Goal: Transaction & Acquisition: Download file/media

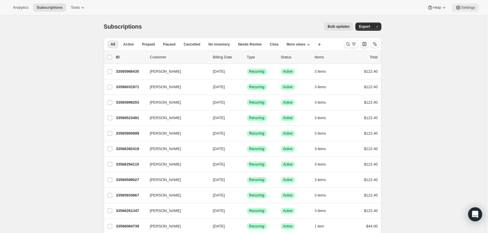
click at [464, 6] on span "Settings" at bounding box center [468, 7] width 14 height 5
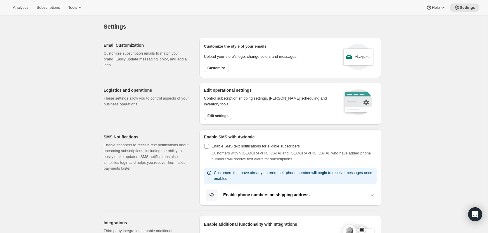
click at [224, 74] on div "Customize the style of your emails Upload your store’s logo, change colors and …" at bounding box center [290, 58] width 182 height 40
click at [223, 70] on span "Customize" at bounding box center [216, 68] width 18 height 5
select select "subscriptionMessage"
select select "5"
select select "15"
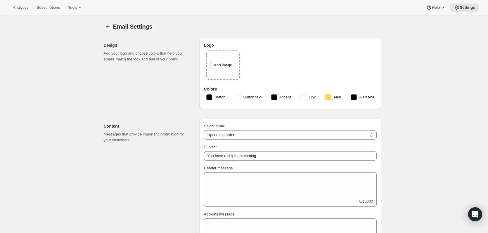
type input "Your next Clif Family Winery shipment is coming soon!"
type textarea "Your next shipment is processing soon! If this is your first time interacting w…"
select select "7"
select select "10"
type input "Clif Family Winery"
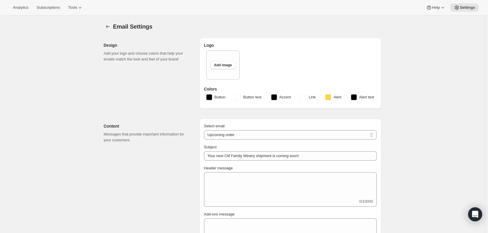
checkbox input "false"
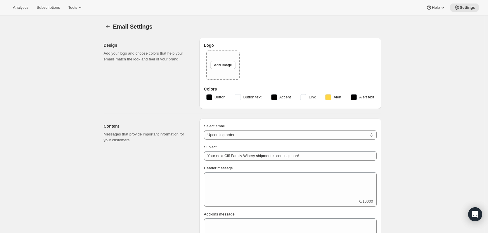
checkbox input "false"
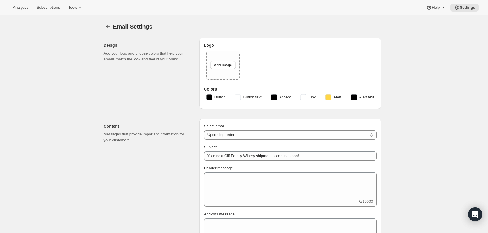
type input "[PERSON_NAME][EMAIL_ADDRESS][DOMAIN_NAME]"
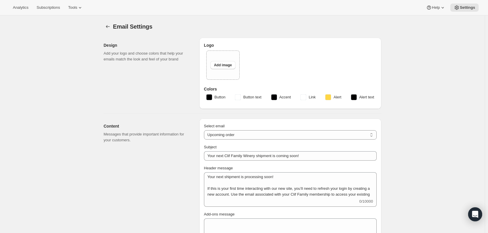
checkbox input "true"
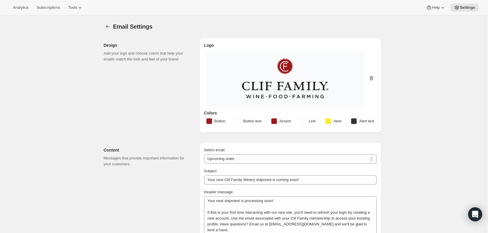
click at [372, 81] on icon "button" at bounding box center [371, 78] width 4 height 4
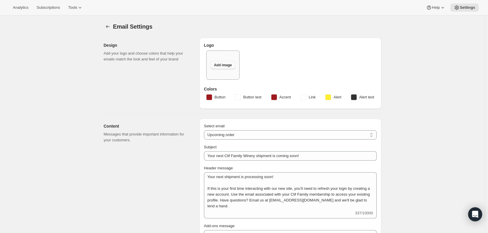
click at [226, 65] on span "Add image" at bounding box center [223, 65] width 18 height 5
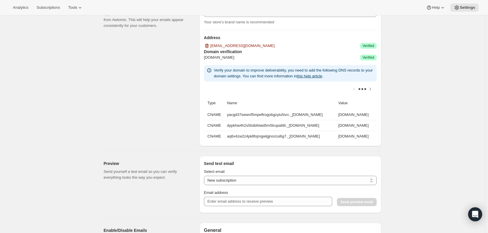
scroll to position [409, 0]
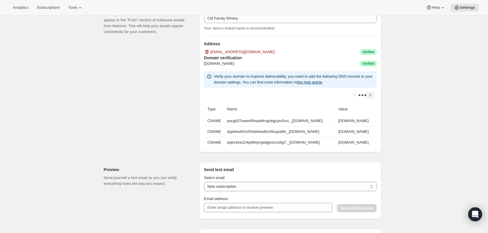
click at [372, 94] on icon "Scroll table right one column" at bounding box center [370, 95] width 6 height 6
click at [357, 96] on icon "Scroll table left one column" at bounding box center [354, 95] width 6 height 6
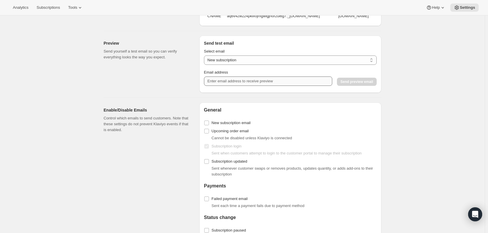
scroll to position [526, 0]
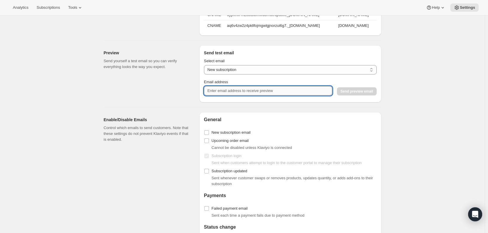
click at [233, 94] on input "Email address" at bounding box center [268, 90] width 128 height 9
click at [317, 72] on select "New subscription Upcoming order Payment failure Delayed subscription Updated su…" at bounding box center [290, 69] width 173 height 9
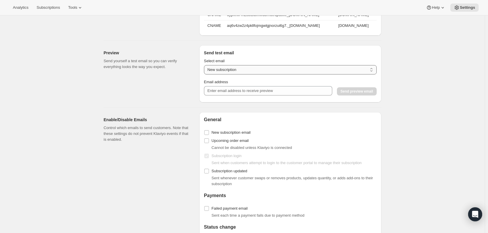
select select "upcoming-subscription"
click at [205, 69] on select "New subscription Upcoming order Payment failure Delayed subscription Updated su…" at bounding box center [290, 69] width 173 height 9
click at [240, 90] on div "Email address" at bounding box center [268, 87] width 128 height 16
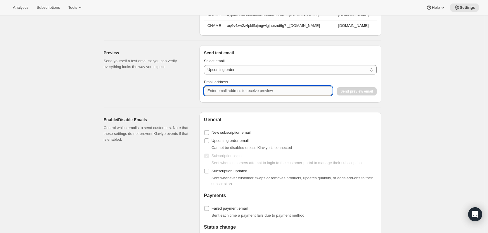
click at [241, 95] on input "Email address" at bounding box center [268, 90] width 128 height 9
type input "[EMAIL_ADDRESS][DOMAIN_NAME]"
click at [360, 94] on span "Send preview email" at bounding box center [356, 91] width 32 height 5
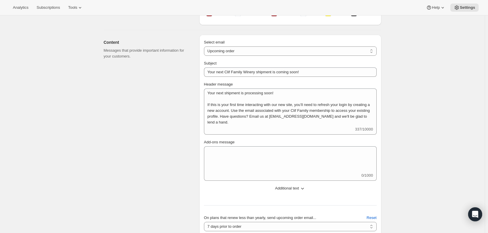
scroll to position [88, 0]
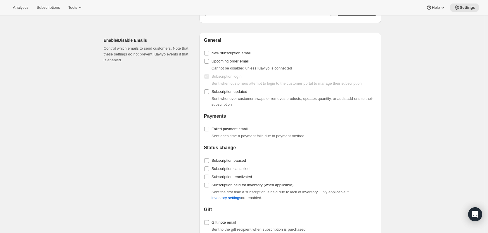
scroll to position [605, 0]
click at [234, 54] on label "New subscription email" at bounding box center [227, 53] width 47 height 8
click at [209, 54] on input "New subscription email" at bounding box center [206, 53] width 5 height 5
checkbox input "true"
click at [234, 64] on span "Upcoming order email" at bounding box center [229, 61] width 37 height 4
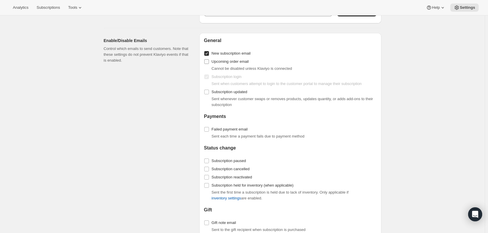
click at [209, 64] on input "Upcoming order email" at bounding box center [206, 61] width 5 height 5
checkbox input "true"
click at [230, 94] on span "Subscription updated" at bounding box center [229, 92] width 36 height 4
click at [209, 94] on input "Subscription updated" at bounding box center [206, 92] width 5 height 5
checkbox input "true"
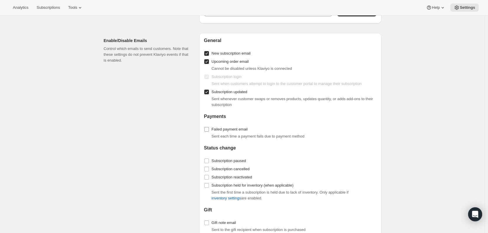
click at [229, 131] on span "Failed payment email" at bounding box center [229, 129] width 36 height 4
click at [209, 132] on input "Failed payment email" at bounding box center [206, 129] width 5 height 5
checkbox input "true"
click at [232, 163] on span "Subscription paused" at bounding box center [228, 161] width 34 height 4
click at [209, 163] on input "Subscription paused" at bounding box center [206, 161] width 5 height 5
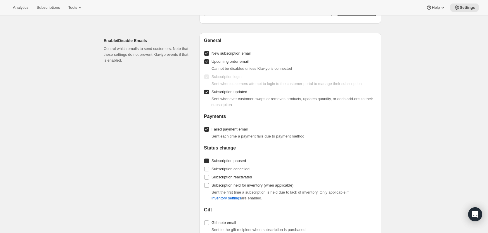
checkbox input "true"
click at [232, 171] on span "Subscription cancelled" at bounding box center [230, 169] width 38 height 4
click at [209, 171] on input "Subscription cancelled" at bounding box center [206, 169] width 5 height 5
checkbox input "true"
drag, startPoint x: 232, startPoint y: 180, endPoint x: 232, endPoint y: 185, distance: 4.7
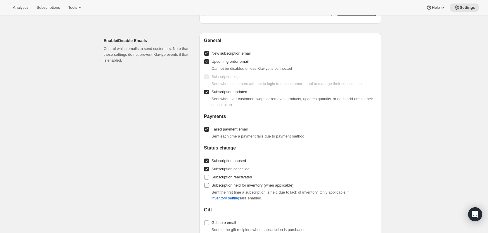
click at [232, 179] on span "Subscription reactivated" at bounding box center [231, 177] width 41 height 4
click at [209, 180] on input "Subscription reactivated" at bounding box center [206, 177] width 5 height 5
checkbox input "true"
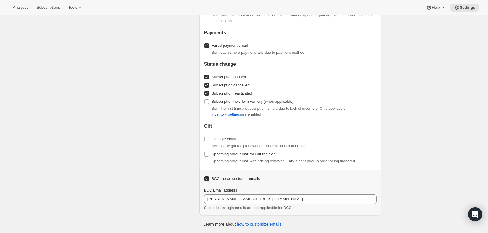
scroll to position [692, 0]
click at [222, 141] on span "Gift note email" at bounding box center [223, 139] width 25 height 4
click at [209, 141] on input "Gift note email" at bounding box center [206, 139] width 5 height 5
checkbox input "true"
click at [224, 158] on label "Upcoming order email for Gift recipient" at bounding box center [240, 154] width 73 height 8
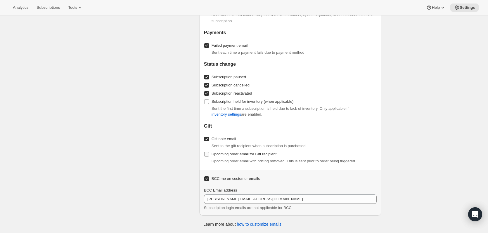
click at [209, 157] on input "Upcoming order email for Gift recipient" at bounding box center [206, 154] width 5 height 5
checkbox input "true"
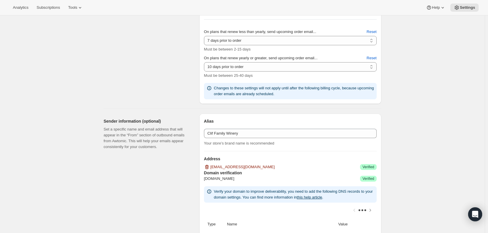
scroll to position [284, 0]
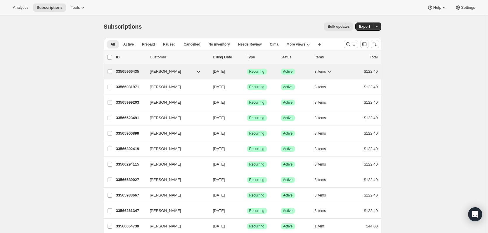
click at [199, 71] on icon "button" at bounding box center [198, 72] width 6 height 6
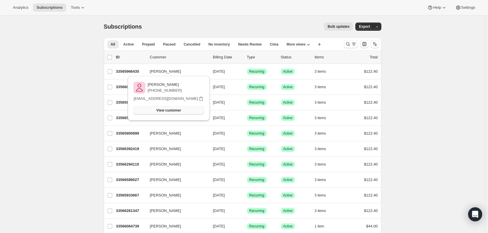
click at [178, 109] on span "View customer" at bounding box center [168, 110] width 25 height 5
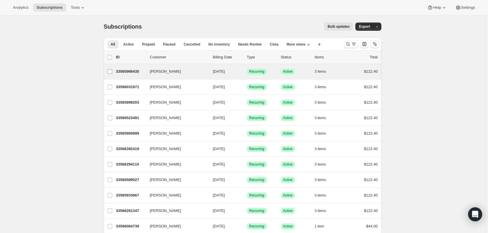
click at [111, 71] on input "[PERSON_NAME]" at bounding box center [109, 71] width 5 height 5
click at [377, 58] on icon "button" at bounding box center [374, 57] width 6 height 6
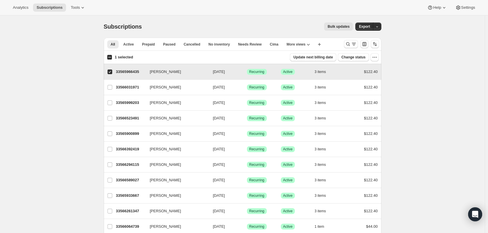
click at [111, 71] on input "[PERSON_NAME]" at bounding box center [109, 71] width 5 height 5
checkbox input "false"
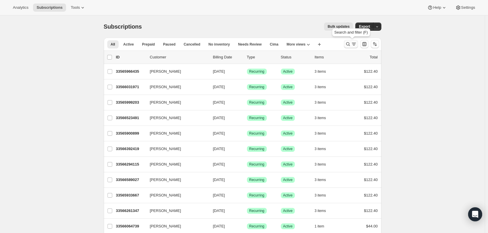
click at [346, 43] on icon "Search and filter results" at bounding box center [348, 44] width 6 height 6
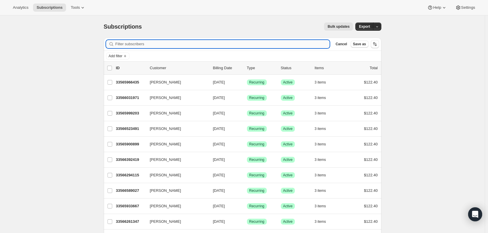
click at [211, 44] on input "Filter subscribers" at bounding box center [222, 44] width 214 height 8
click at [122, 55] on span "Add filter" at bounding box center [116, 56] width 14 height 5
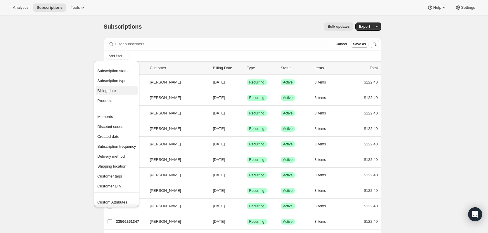
click at [118, 89] on span "Billing date" at bounding box center [116, 91] width 39 height 6
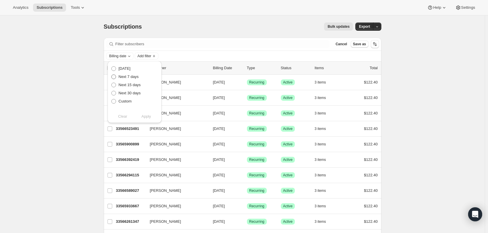
click at [139, 77] on span "Next 7 days" at bounding box center [129, 76] width 20 height 4
click at [112, 75] on input "Next 7 days" at bounding box center [111, 74] width 0 height 0
radio input "true"
click at [149, 115] on span "Apply" at bounding box center [146, 117] width 10 height 6
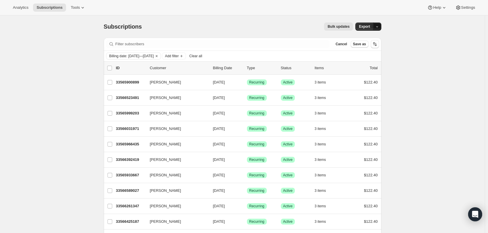
click at [379, 27] on icon "button" at bounding box center [377, 27] width 4 height 4
click at [370, 25] on span "Export" at bounding box center [364, 26] width 11 height 5
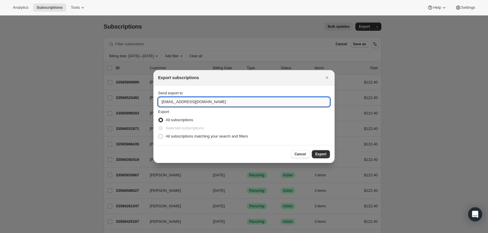
click at [165, 103] on input "[EMAIL_ADDRESS][DOMAIN_NAME]" at bounding box center [244, 101] width 172 height 9
type input "[EMAIL_ADDRESS][DOMAIN_NAME]"
click at [232, 132] on label "All subscriptions matching your search and filters" at bounding box center [203, 136] width 90 height 8
click at [159, 134] on input "All subscriptions matching your search and filters" at bounding box center [158, 134] width 0 height 0
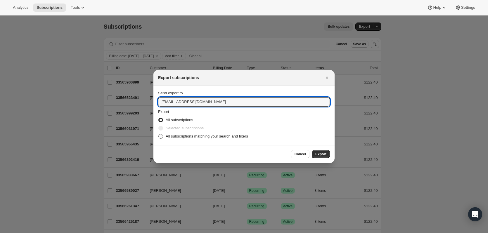
radio input "true"
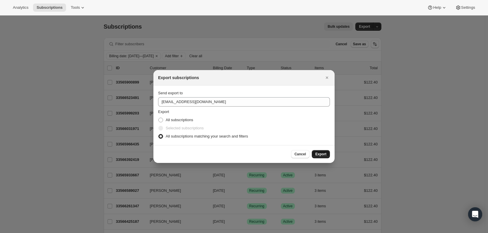
click at [323, 153] on span "Export" at bounding box center [320, 154] width 11 height 5
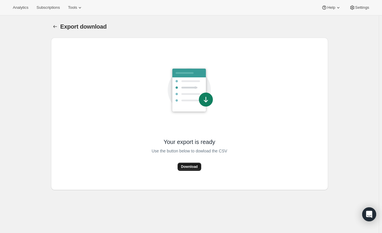
click at [188, 169] on button "Download" at bounding box center [190, 167] width 24 height 8
